Goal: Find contact information: Find contact information

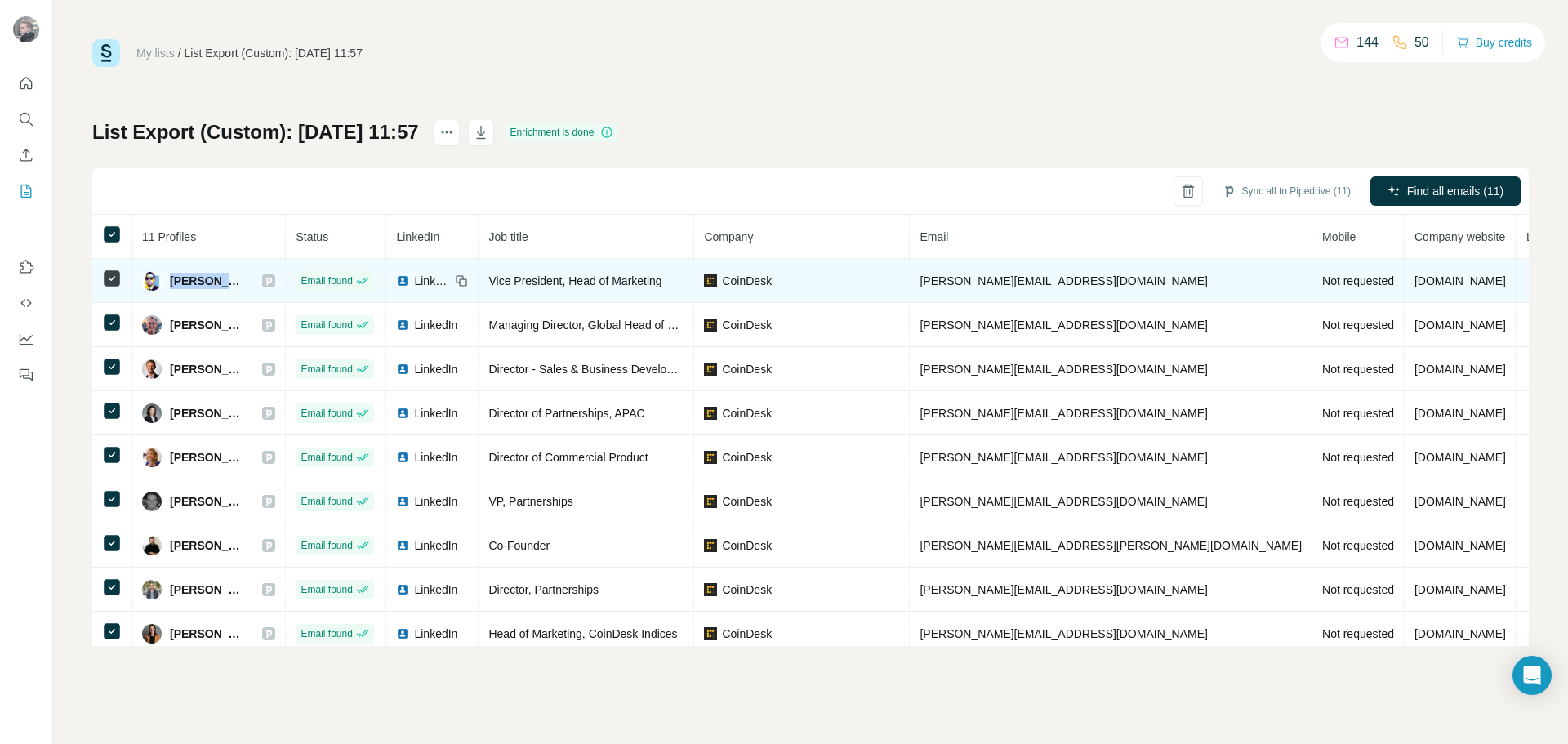
drag, startPoint x: 278, startPoint y: 276, endPoint x: 173, endPoint y: 291, distance: 106.1
click at [173, 291] on td "[PERSON_NAME]" at bounding box center [209, 281] width 154 height 44
copy div "[PERSON_NAME]"
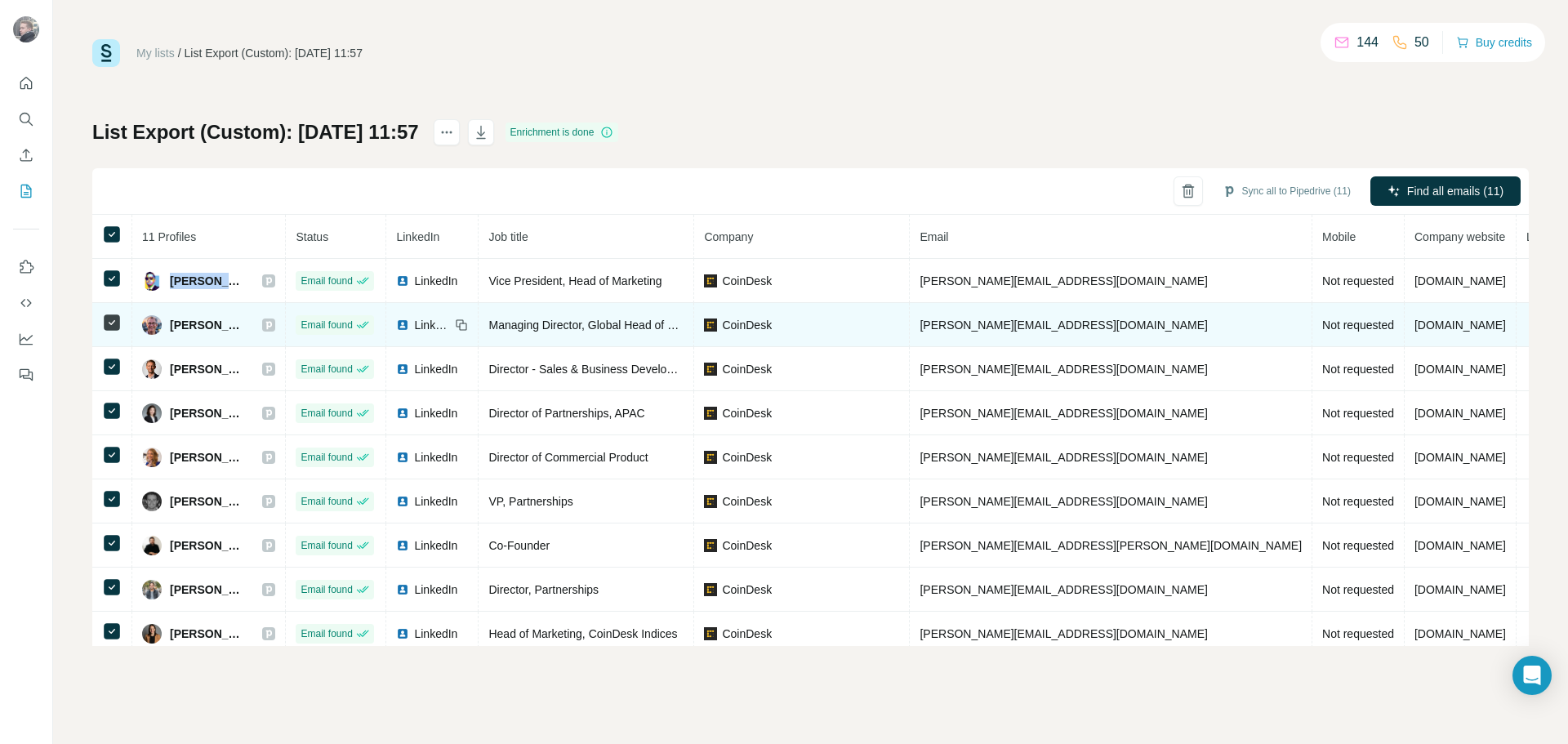
drag, startPoint x: 270, startPoint y: 326, endPoint x: 162, endPoint y: 332, distance: 108.2
click at [162, 332] on div "[PERSON_NAME]" at bounding box center [209, 326] width 133 height 20
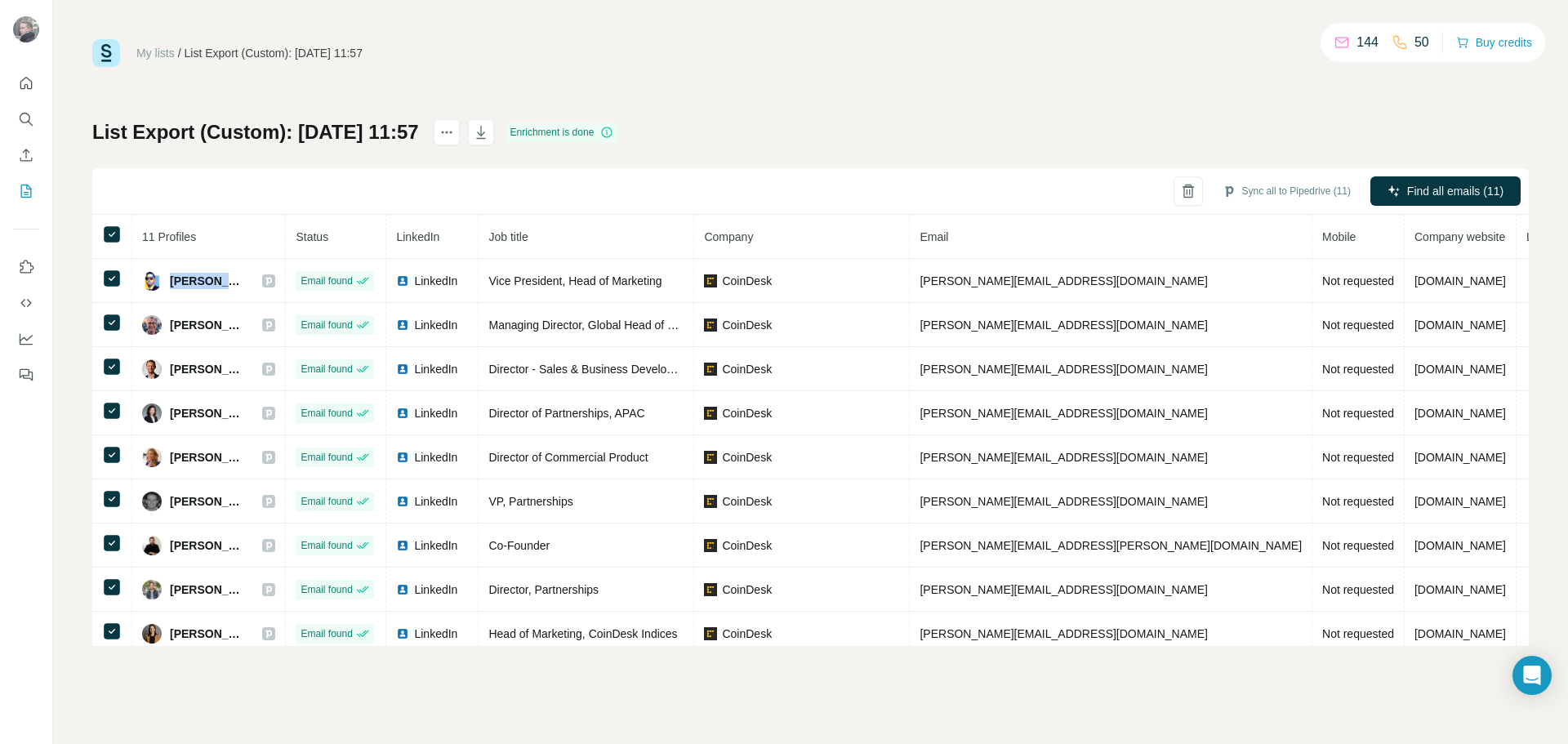
copy div "[PERSON_NAME]"
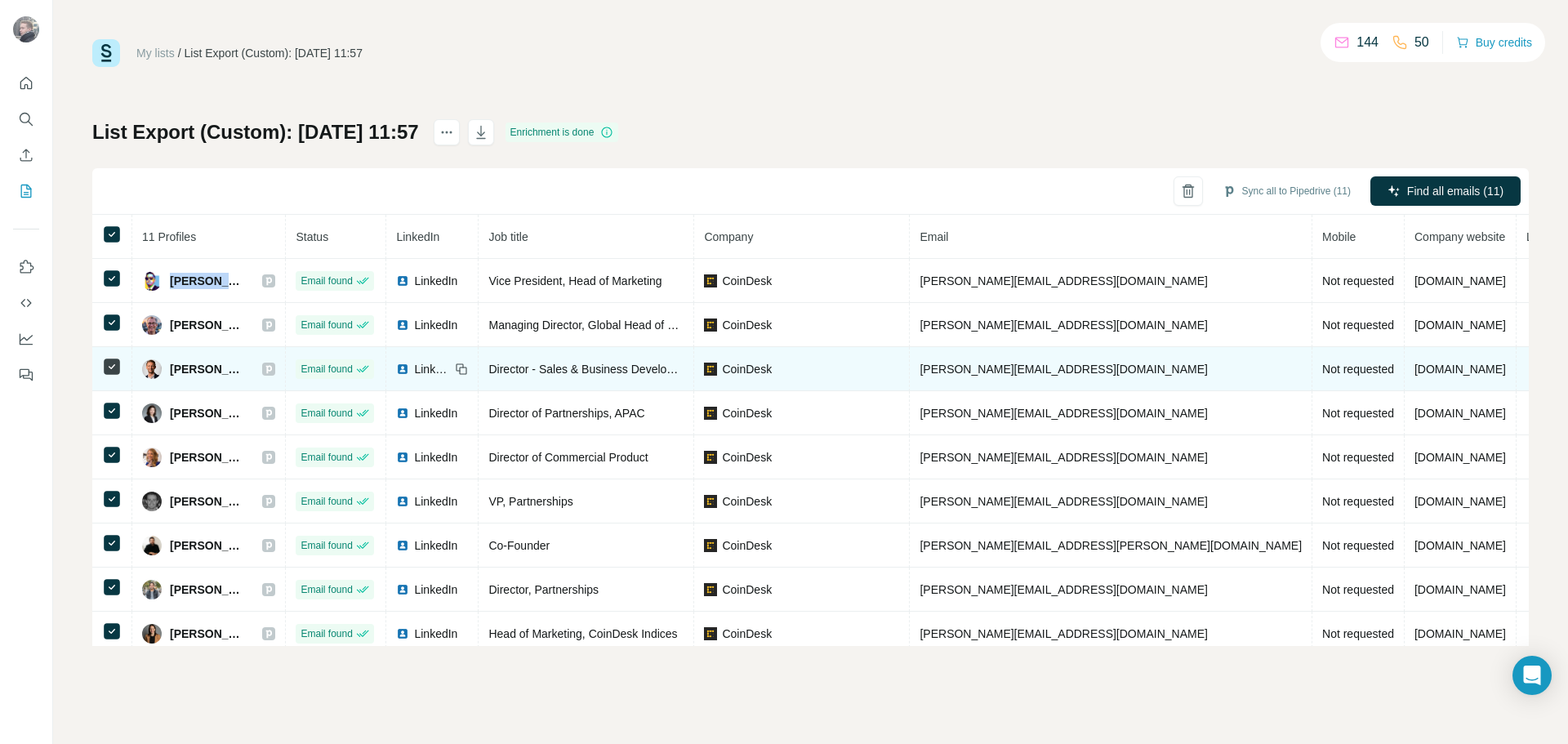
drag, startPoint x: 273, startPoint y: 369, endPoint x: 178, endPoint y: 369, distance: 95.0
click at [171, 373] on div "[PERSON_NAME]" at bounding box center [209, 369] width 133 height 20
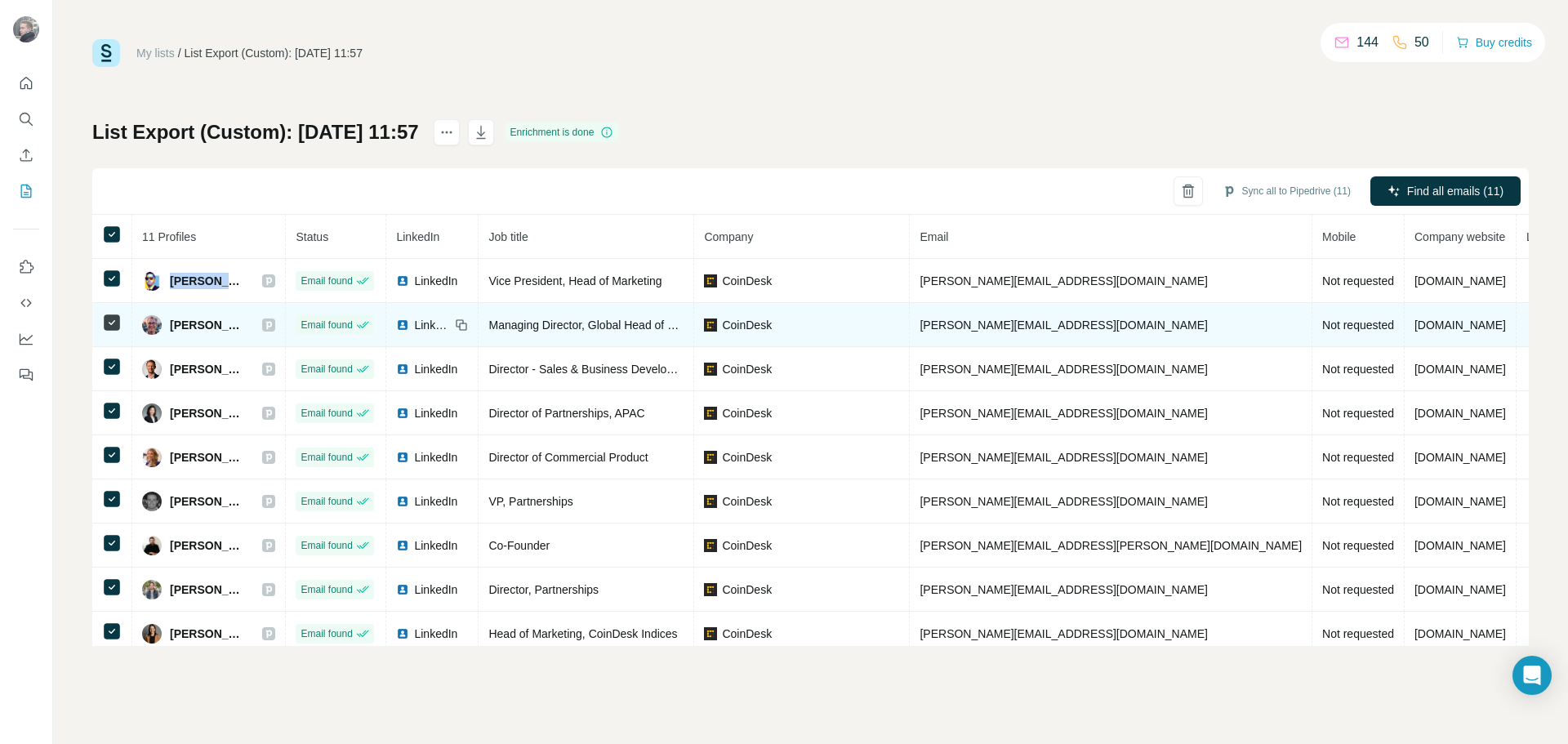
copy span "[PERSON_NAME]"
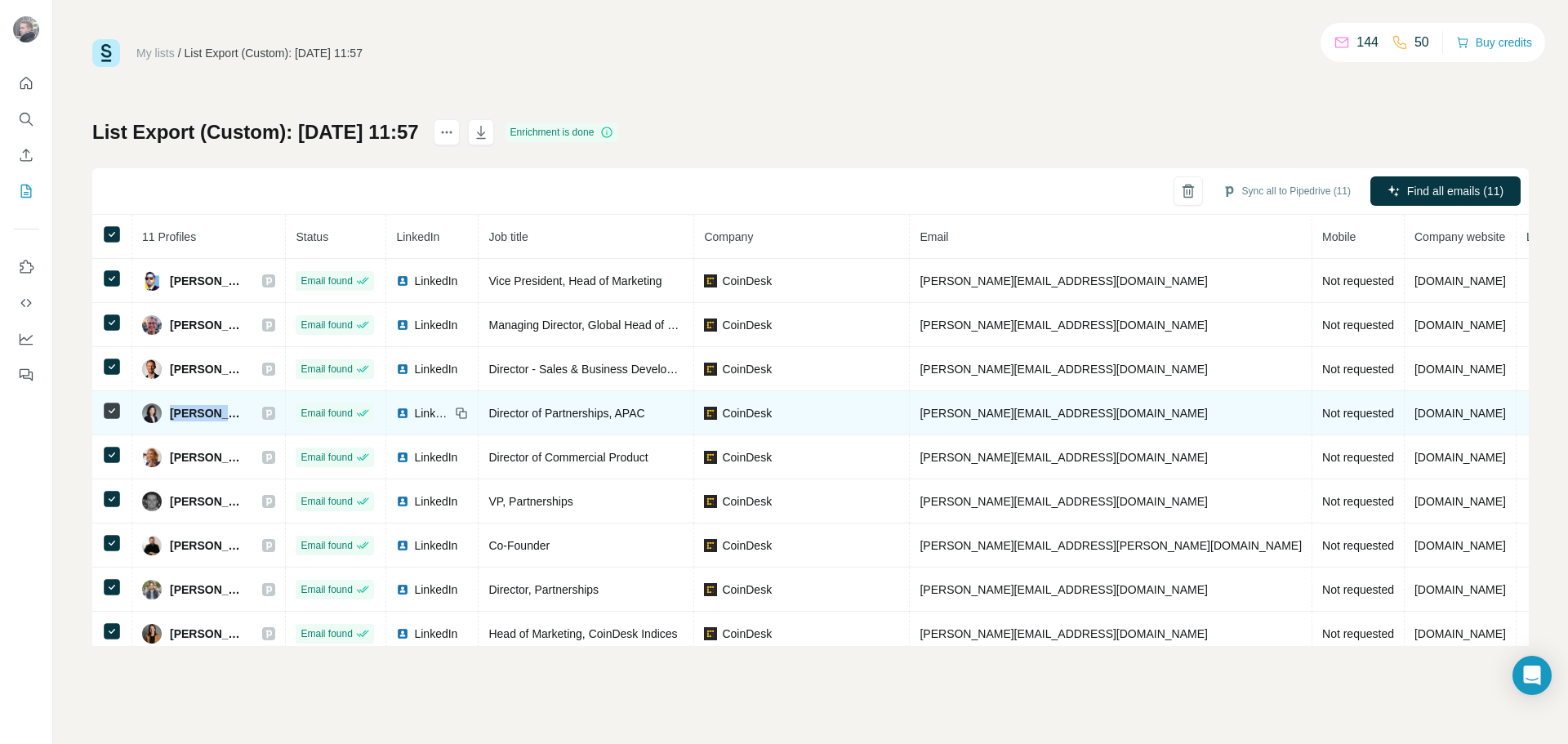
drag, startPoint x: 236, startPoint y: 418, endPoint x: 172, endPoint y: 418, distance: 64.0
click at [172, 418] on div "[PERSON_NAME]" at bounding box center [209, 414] width 133 height 20
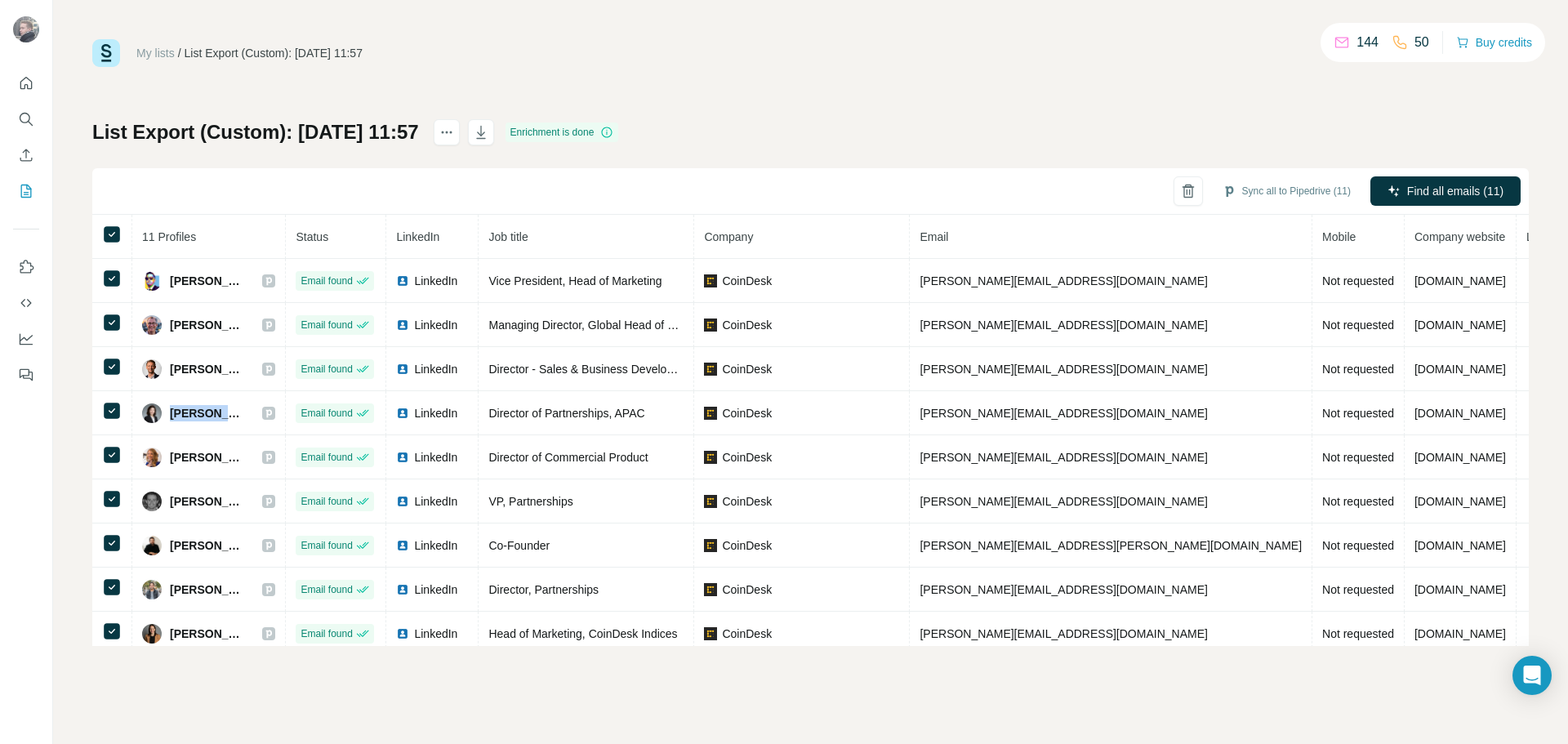
copy span "[PERSON_NAME]"
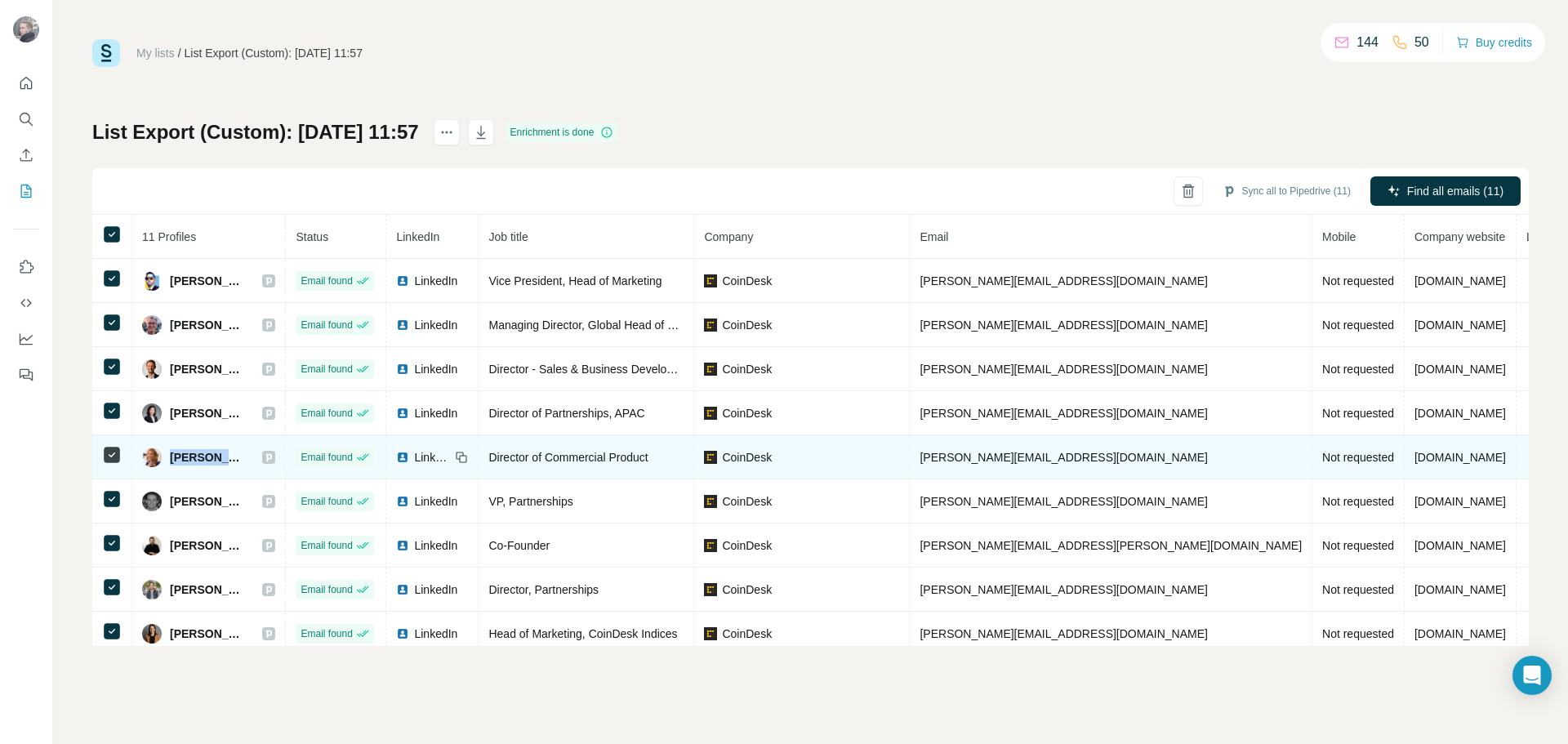
drag, startPoint x: 264, startPoint y: 455, endPoint x: 172, endPoint y: 464, distance: 92.4
click at [172, 464] on div "[PERSON_NAME]" at bounding box center [209, 458] width 133 height 20
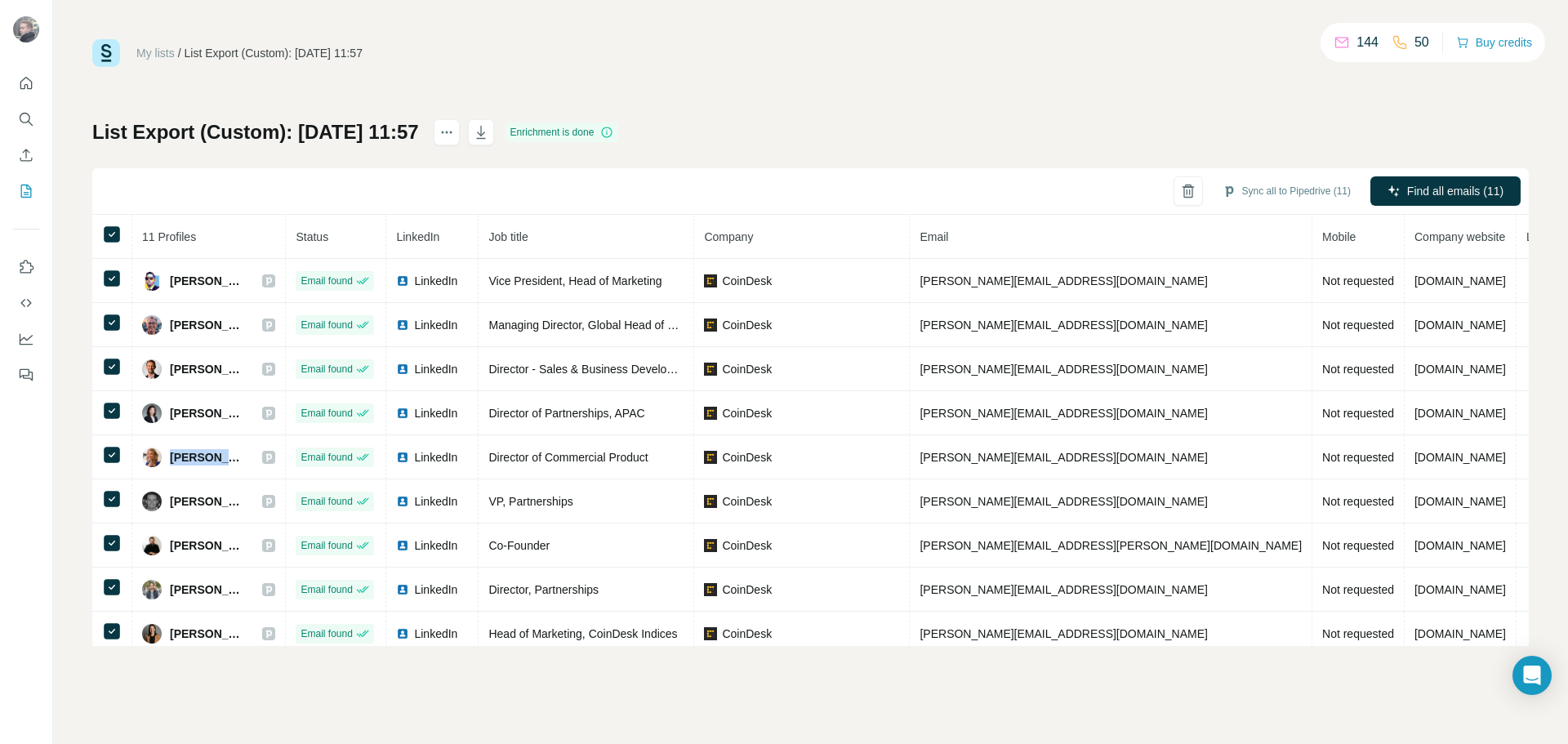
copy span "[PERSON_NAME]"
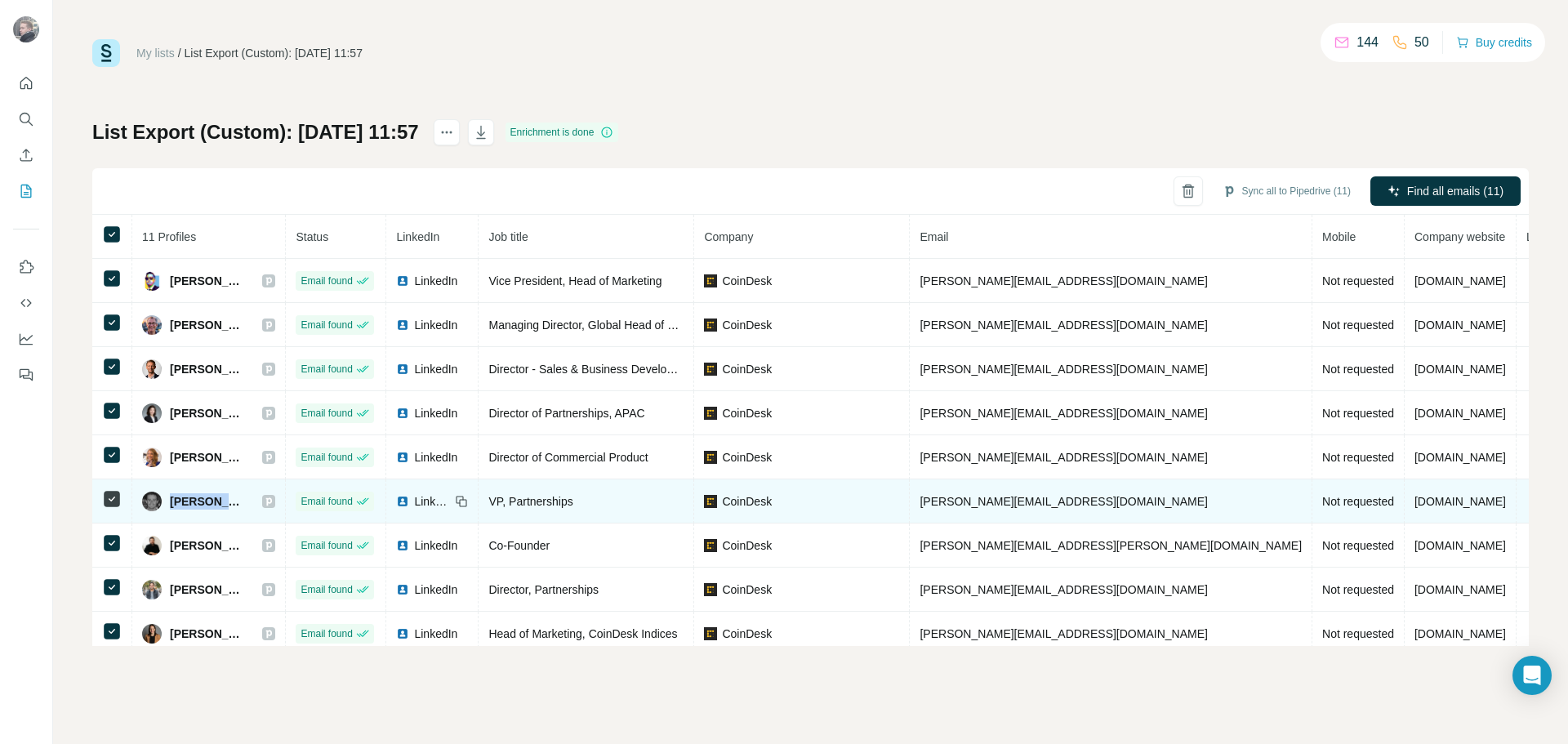
drag, startPoint x: 230, startPoint y: 508, endPoint x: 168, endPoint y: 507, distance: 62.0
click at [168, 507] on div "[PERSON_NAME]" at bounding box center [209, 501] width 133 height 20
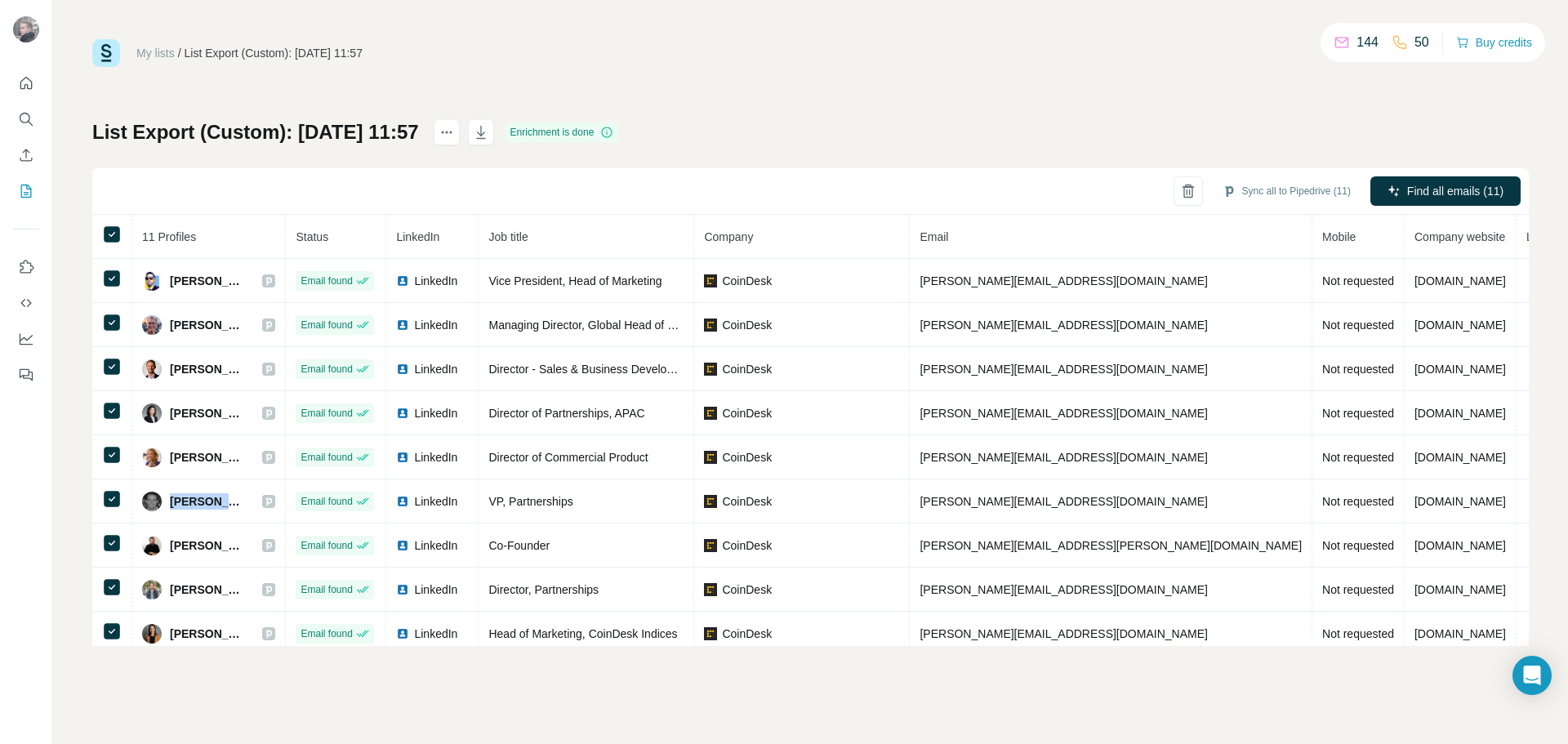
copy span "[PERSON_NAME]"
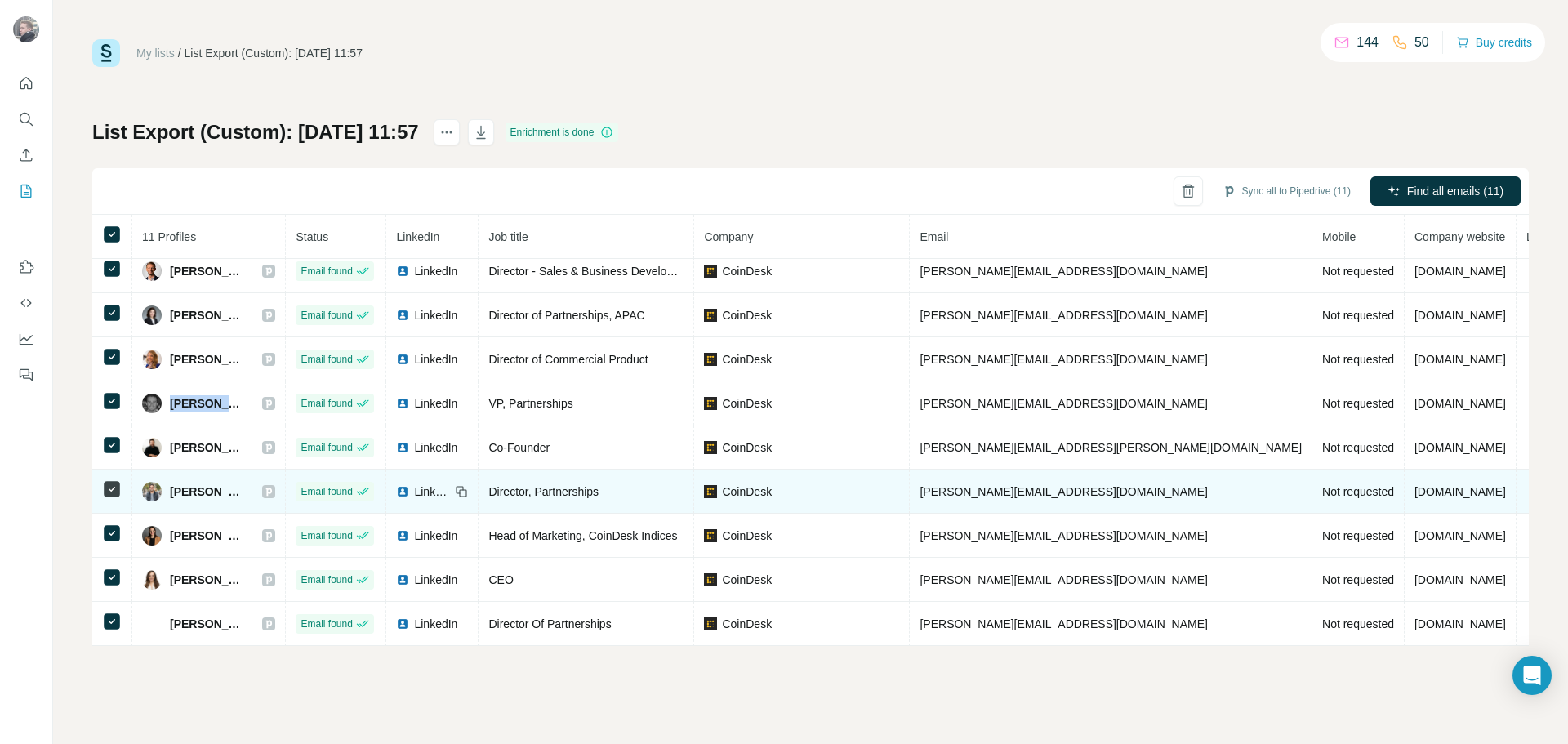
scroll to position [106, 0]
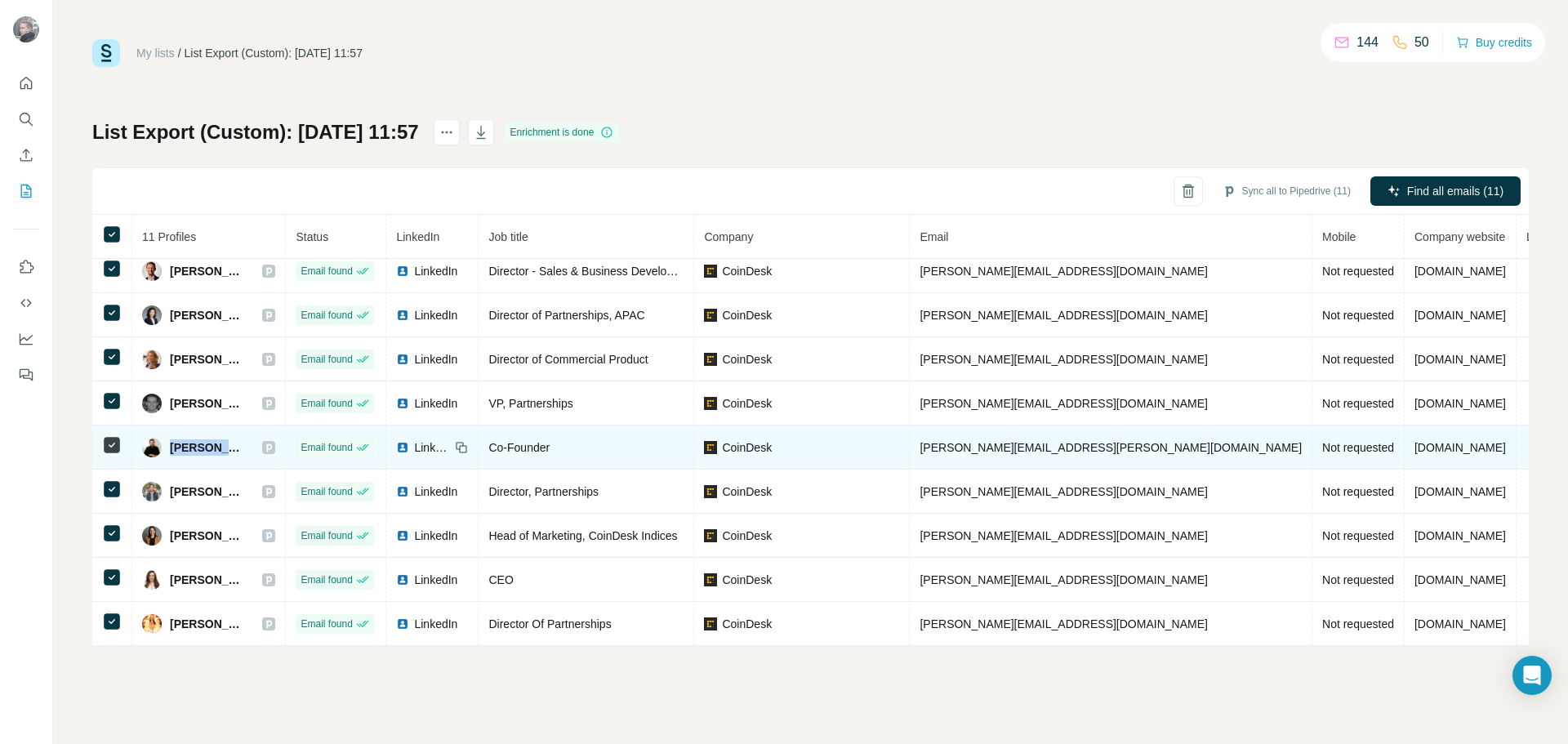
drag, startPoint x: 250, startPoint y: 436, endPoint x: 180, endPoint y: 430, distance: 70.3
click at [168, 438] on div "[PERSON_NAME]" at bounding box center [209, 448] width 133 height 20
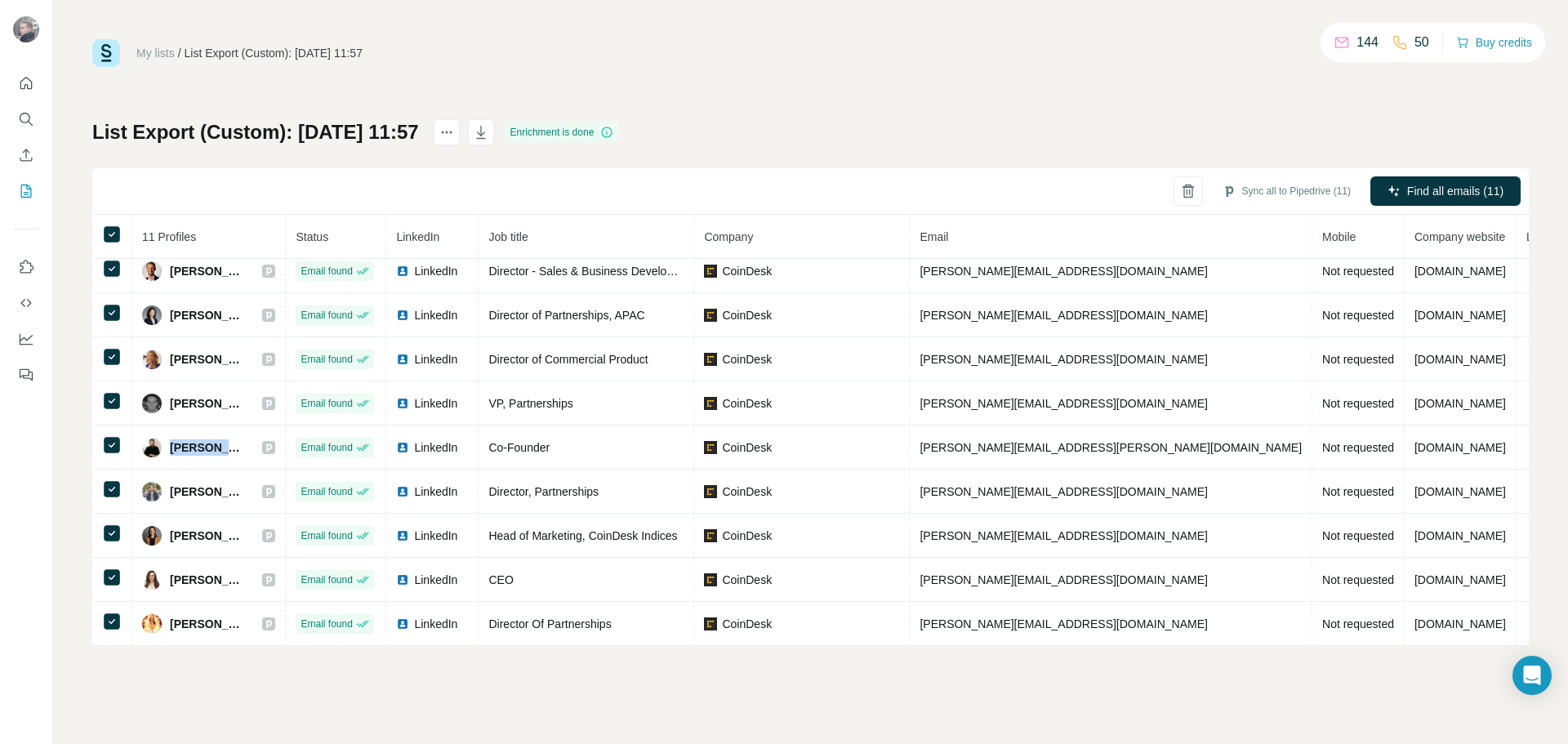
copy span "[PERSON_NAME]"
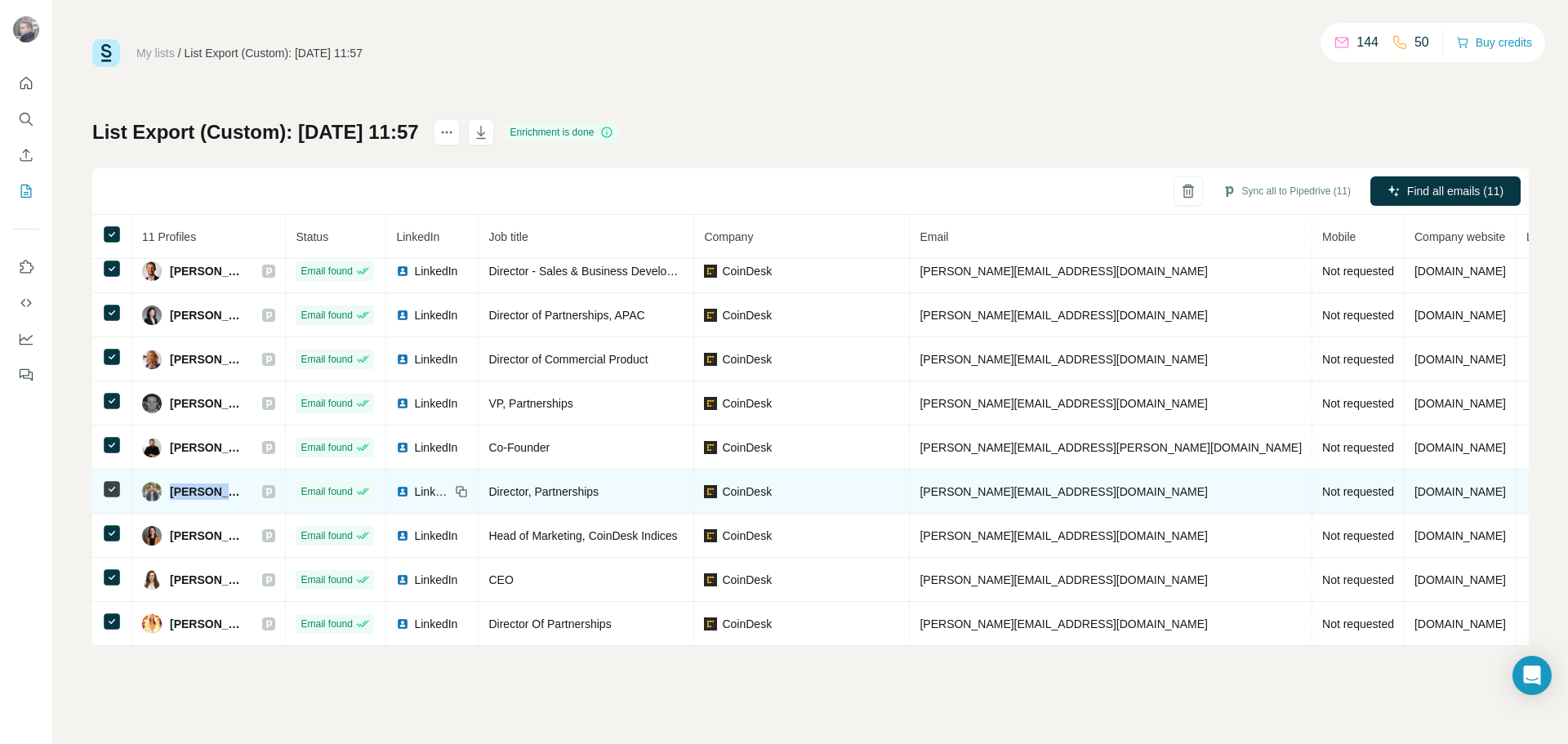
drag, startPoint x: 253, startPoint y: 491, endPoint x: 172, endPoint y: 490, distance: 81.0
click at [172, 490] on div "[PERSON_NAME]" at bounding box center [209, 492] width 133 height 20
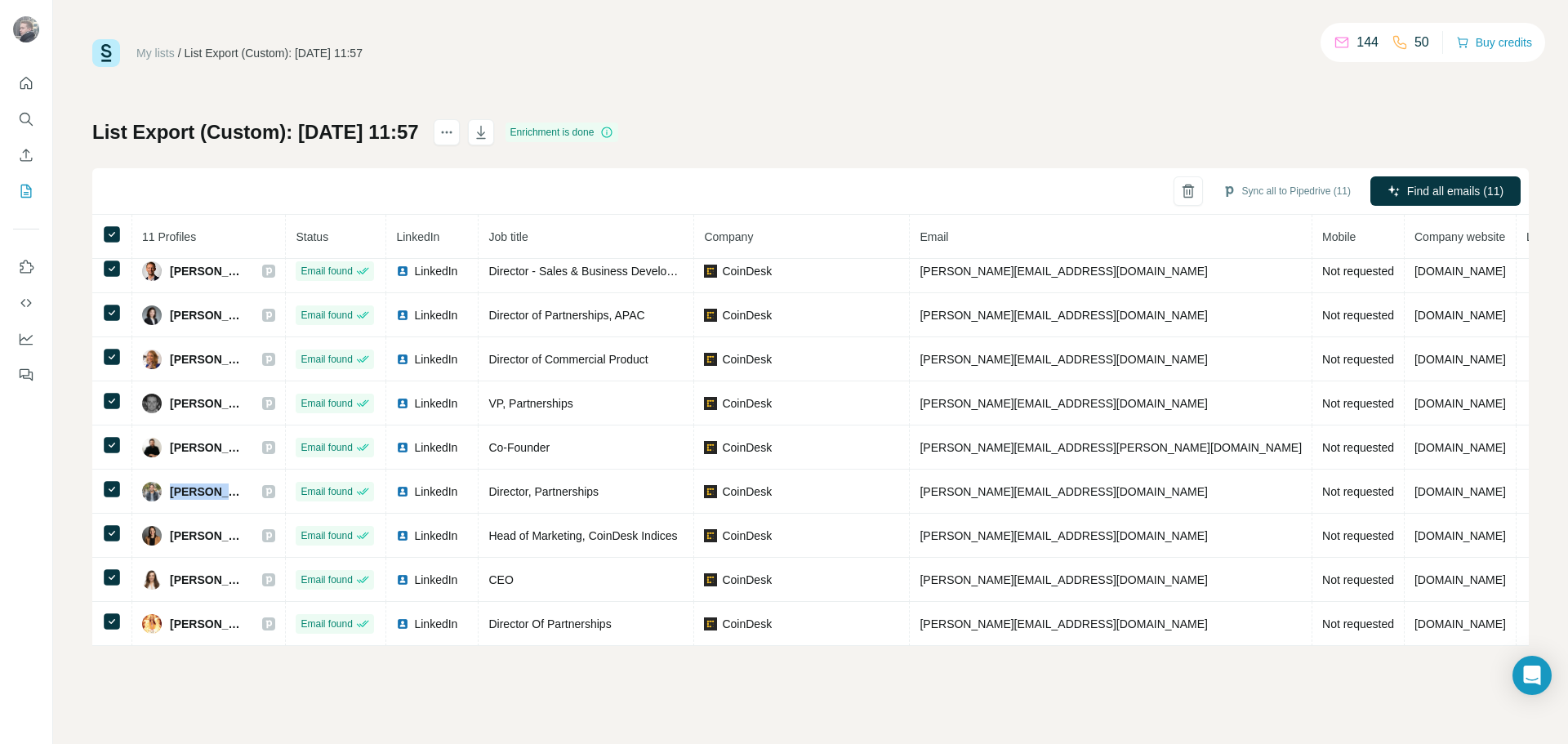
copy span "[PERSON_NAME]"
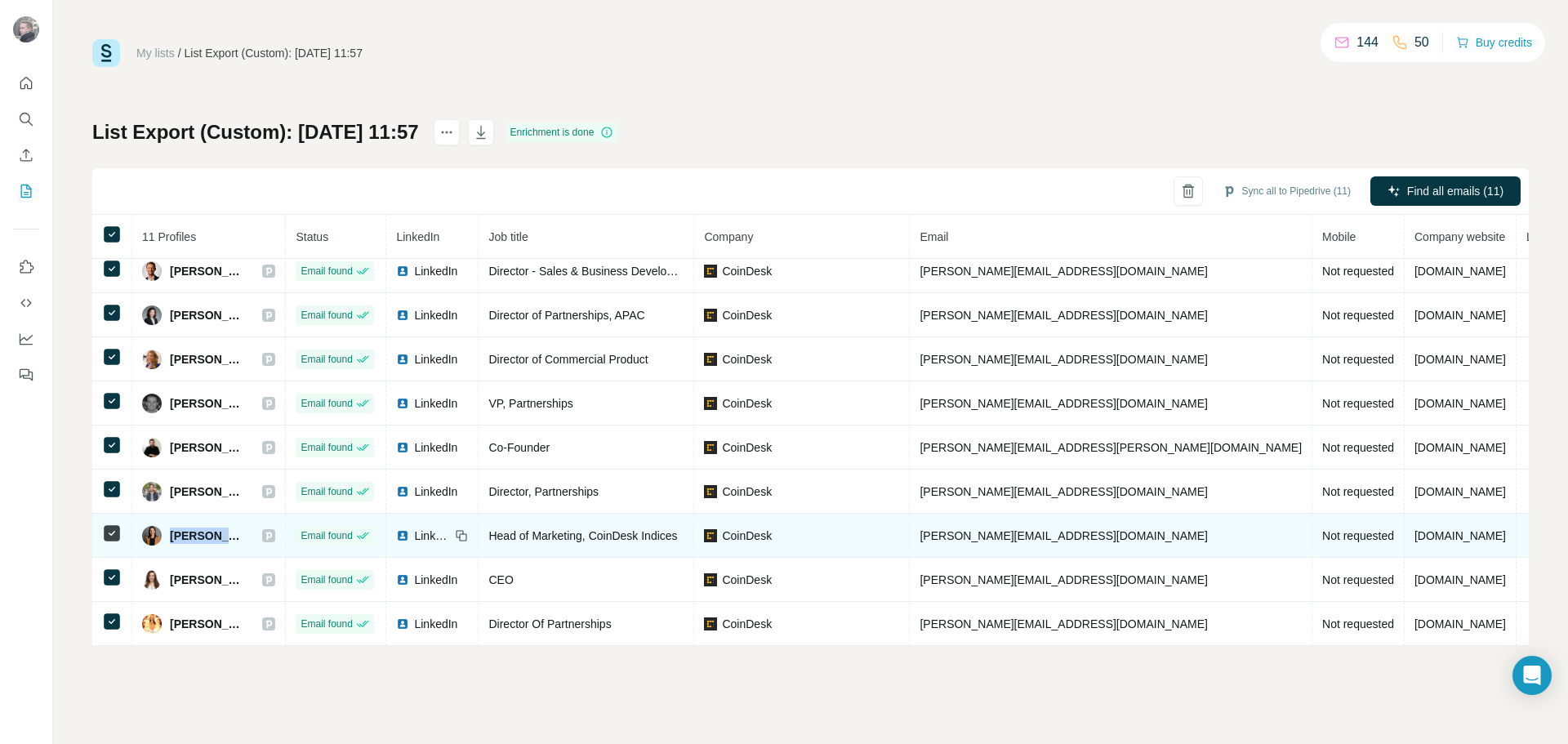
drag, startPoint x: 274, startPoint y: 524, endPoint x: 234, endPoint y: 513, distance: 41.5
click at [170, 530] on div "[PERSON_NAME]" at bounding box center [209, 536] width 133 height 20
copy span "[PERSON_NAME]"
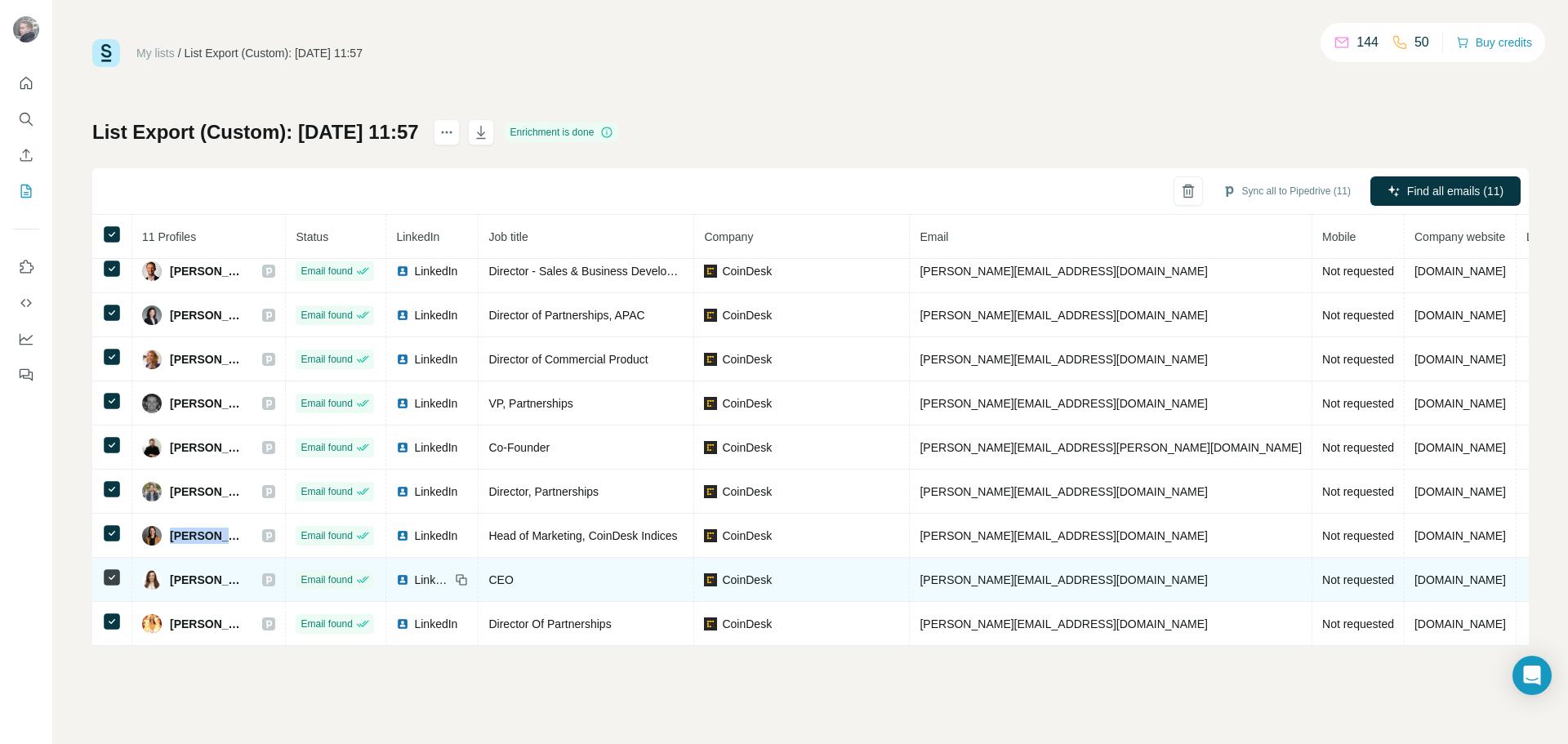
drag, startPoint x: 171, startPoint y: 568, endPoint x: 270, endPoint y: 571, distance: 99.0
click at [246, 572] on span "[PERSON_NAME]" at bounding box center [208, 580] width 76 height 16
copy span "[PERSON_NAME]"
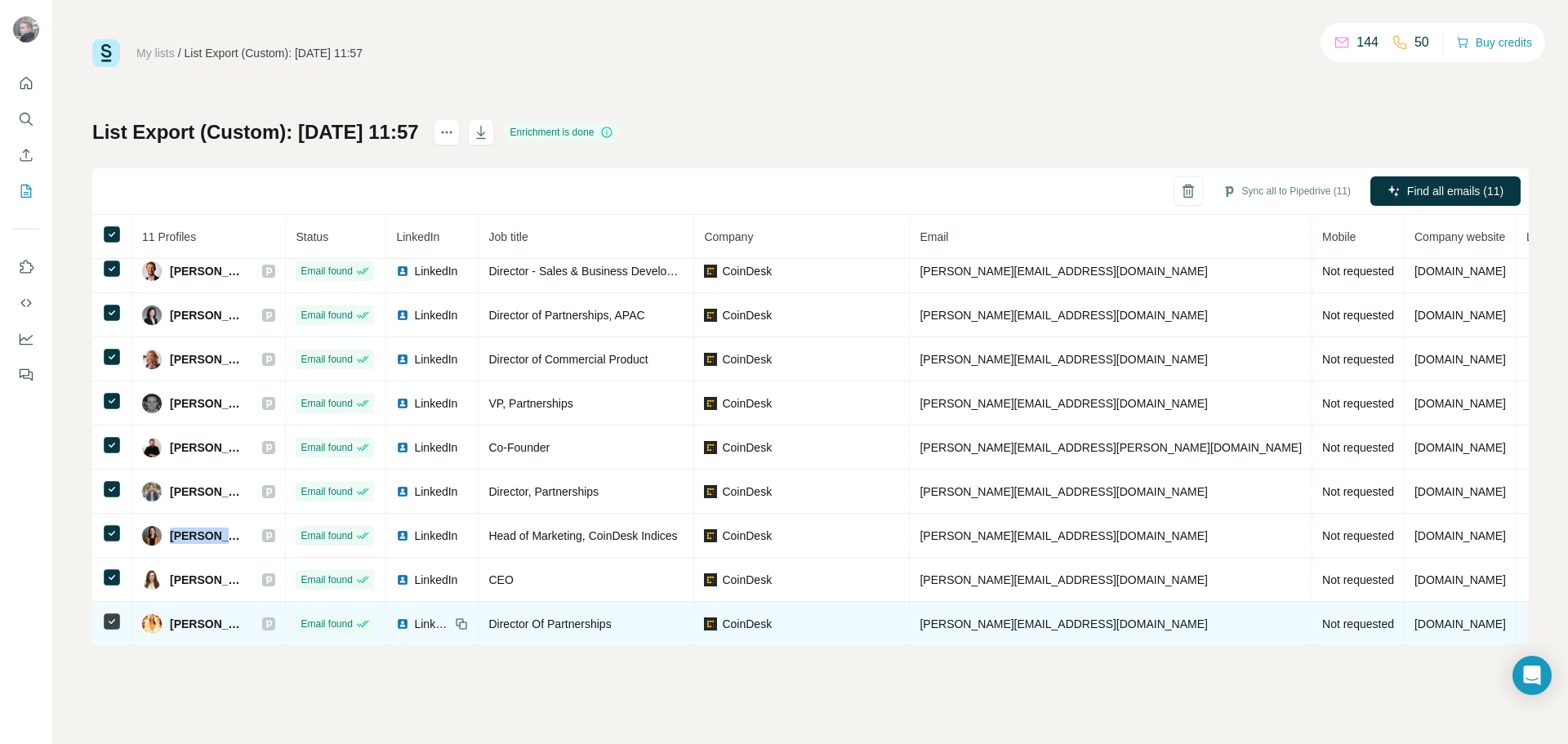
drag, startPoint x: 284, startPoint y: 613, endPoint x: 168, endPoint y: 613, distance: 116.0
click at [168, 614] on div "[PERSON_NAME]" at bounding box center [209, 624] width 133 height 20
